Goal: Book appointment/travel/reservation

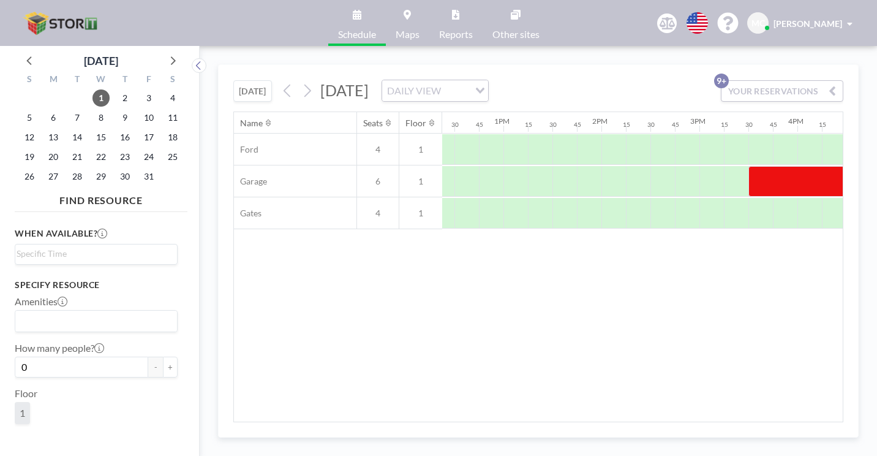
scroll to position [0, 1214]
click at [747, 166] on div at bounding box center [820, 181] width 147 height 31
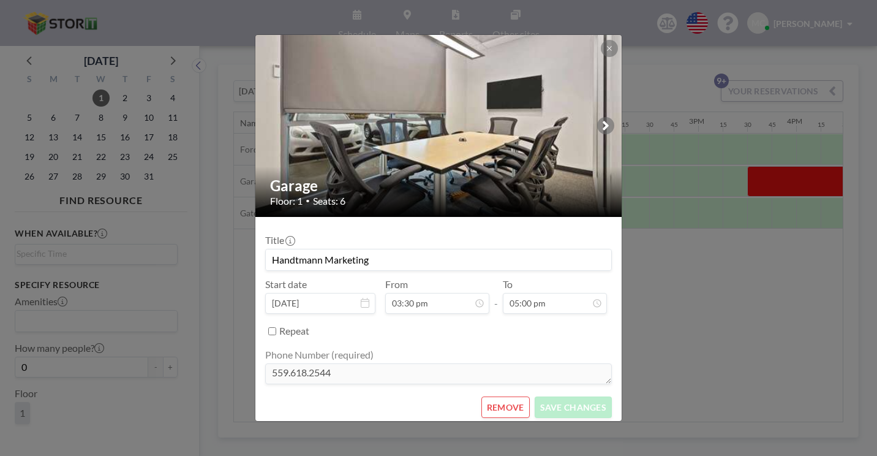
click at [416, 139] on div at bounding box center [439, 126] width 368 height 182
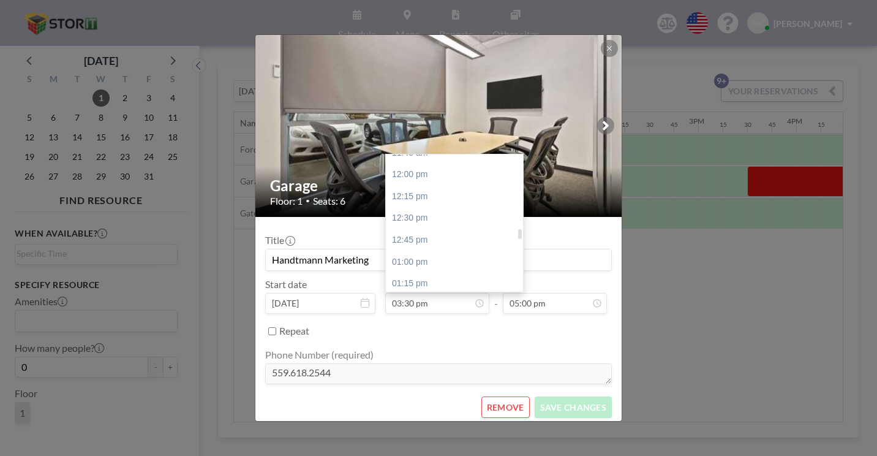
scroll to position [1037, 0]
click at [420, 295] on div "01:30 pm" at bounding box center [457, 306] width 143 height 22
type input "01:30 pm"
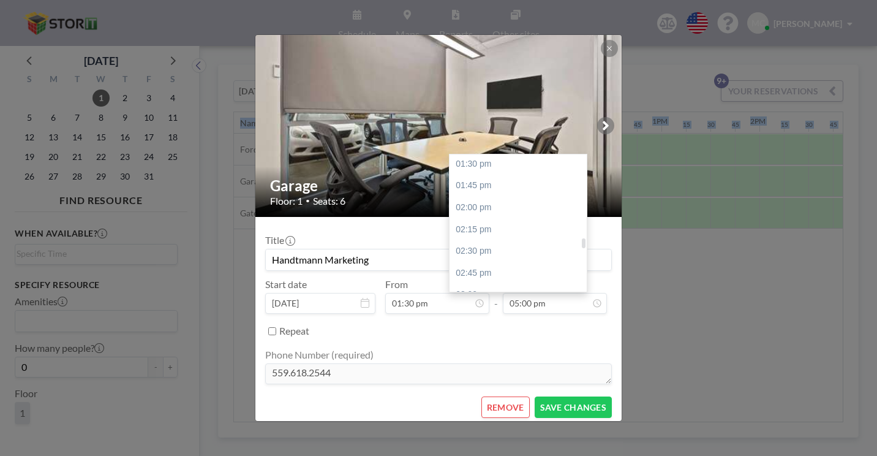
scroll to position [1160, 0]
click at [467, 347] on div "03:30 pm" at bounding box center [521, 358] width 143 height 22
type input "03:30 pm"
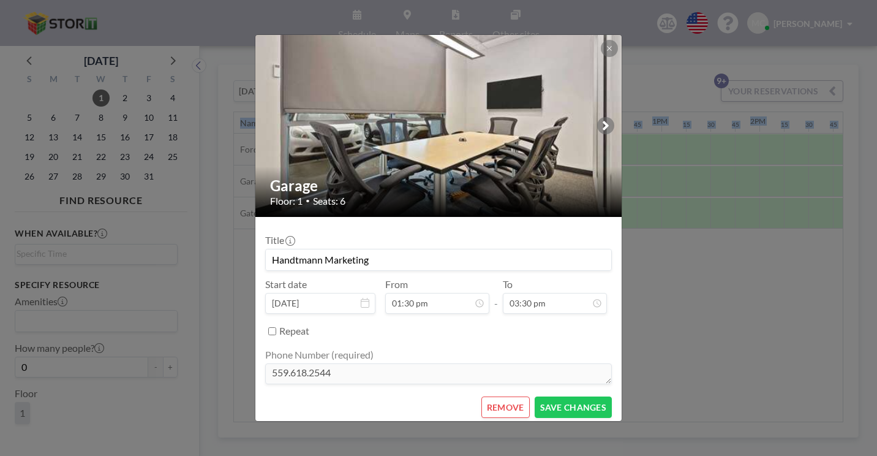
scroll to position [1056, 0]
click at [537, 396] on button "SAVE CHANGES" at bounding box center [573, 406] width 77 height 21
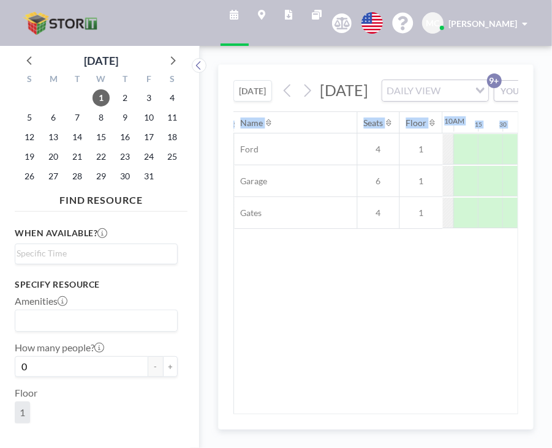
scroll to position [0, 969]
